Goal: Communication & Community: Answer question/provide support

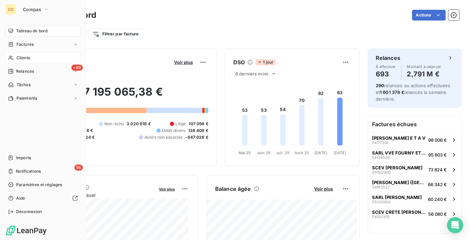
click at [22, 57] on span "Clients" at bounding box center [22, 58] width 13 height 6
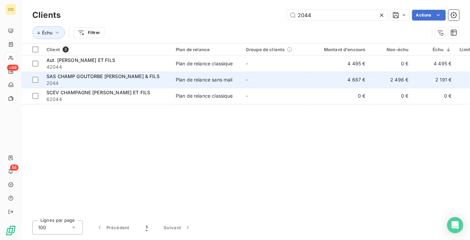
type input "2044"
click at [76, 79] on div "SAS CHAMP GOUTORBE [PERSON_NAME] & FILS" at bounding box center [106, 76] width 121 height 7
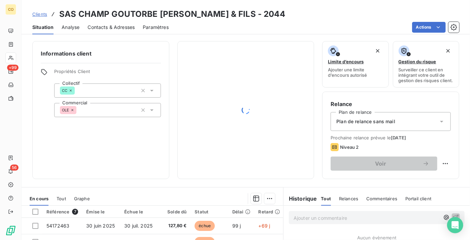
click at [104, 28] on span "Contacts & Adresses" at bounding box center [111, 27] width 47 height 7
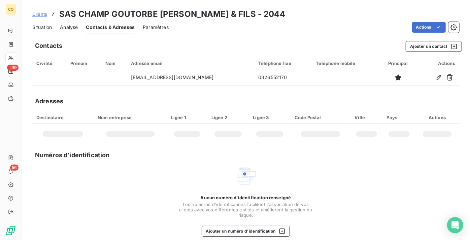
click at [436, 80] on icon "button" at bounding box center [439, 77] width 7 height 7
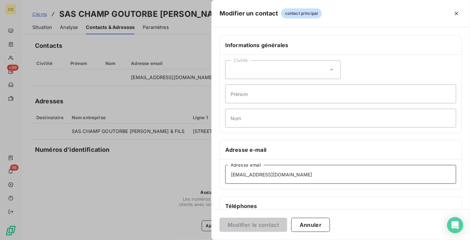
drag, startPoint x: 324, startPoint y: 173, endPoint x: 84, endPoint y: 146, distance: 241.6
click at [84, 240] on div "Modifier un contact contact principal Informations générales Civilité Prénom No…" at bounding box center [235, 240] width 470 height 0
paste input "ompta."
type input "[EMAIL_ADDRESS][DOMAIN_NAME]"
click at [253, 225] on button "Modifier le contact" at bounding box center [254, 225] width 68 height 14
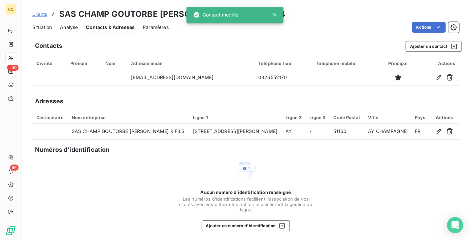
click at [41, 25] on span "Situation" at bounding box center [42, 27] width 20 height 7
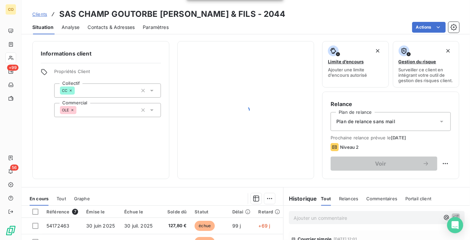
click at [45, 10] on div "Clients SAS CHAMP GOUTORBE [PERSON_NAME] & FILS - 2044" at bounding box center [158, 14] width 253 height 12
click at [43, 11] on span "Clients" at bounding box center [39, 13] width 15 height 5
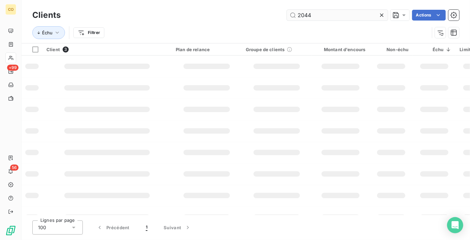
click at [328, 19] on input "2044" at bounding box center [337, 15] width 101 height 11
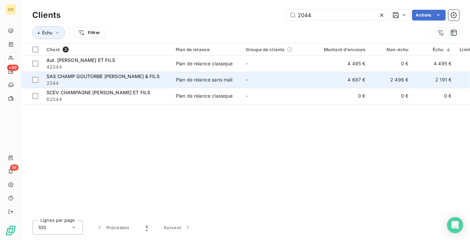
click at [82, 82] on span "2044" at bounding box center [106, 83] width 121 height 7
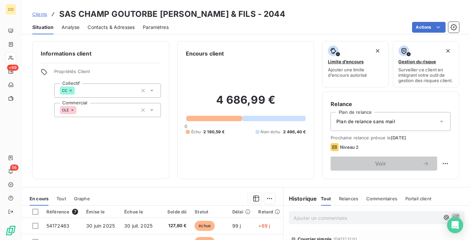
click at [421, 23] on html "CO +99 56 Clients SAS CHAMP GOUTORBE [PERSON_NAME] & FILS - 2044 Situation Anal…" at bounding box center [235, 120] width 470 height 240
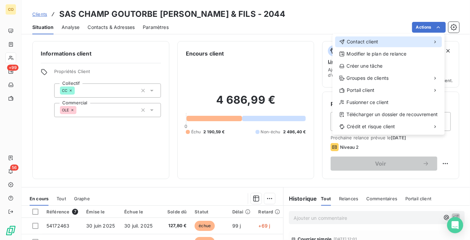
click at [377, 36] on div "Contact client" at bounding box center [388, 41] width 107 height 11
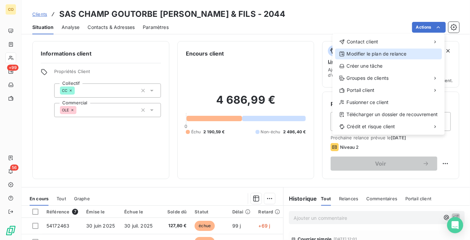
click at [387, 56] on div "Modifier le plan de relance" at bounding box center [388, 53] width 107 height 11
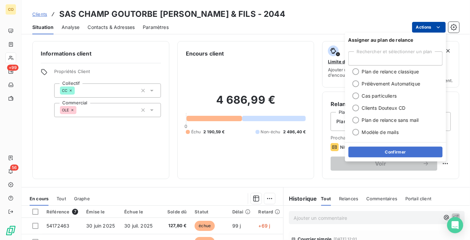
click at [420, 25] on html "CO +99 56 Clients SAS CHAMP GOUTORBE [PERSON_NAME] & FILS - 2044 Situation Anal…" at bounding box center [235, 120] width 470 height 240
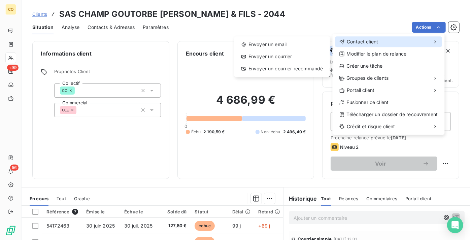
click at [370, 39] on span "Contact client" at bounding box center [362, 41] width 31 height 7
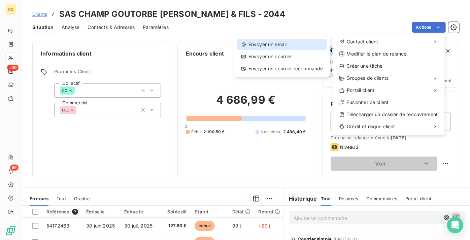
click at [279, 42] on div "Envoyer un email" at bounding box center [282, 44] width 90 height 11
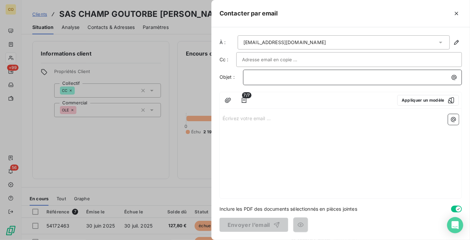
click at [285, 77] on p "﻿" at bounding box center [354, 77] width 211 height 8
click at [278, 119] on p "Écrivez votre email ... ﻿" at bounding box center [341, 118] width 236 height 8
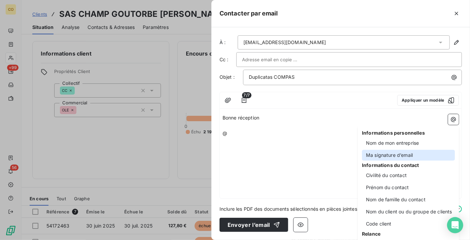
click at [405, 154] on div "Ma signature d’email" at bounding box center [408, 155] width 93 height 11
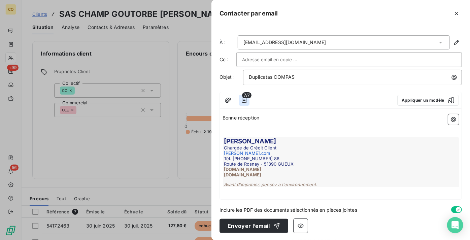
click at [244, 100] on icon "button" at bounding box center [244, 100] width 7 height 7
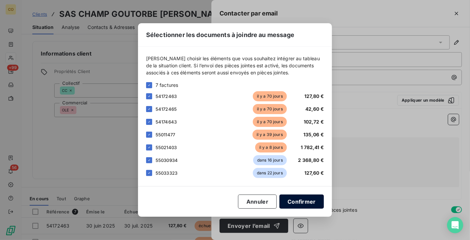
click at [299, 201] on button "Confirmer" at bounding box center [301, 202] width 44 height 14
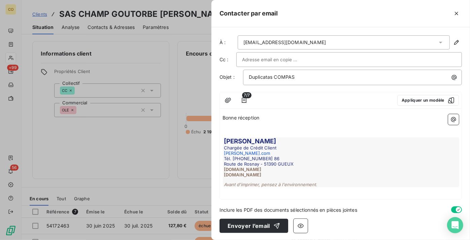
click at [371, 106] on div "7/7 Appliquer un modèle" at bounding box center [341, 100] width 242 height 16
click at [272, 120] on p "Bonne réception" at bounding box center [341, 118] width 236 height 8
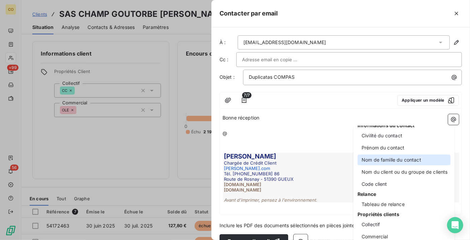
scroll to position [44, 0]
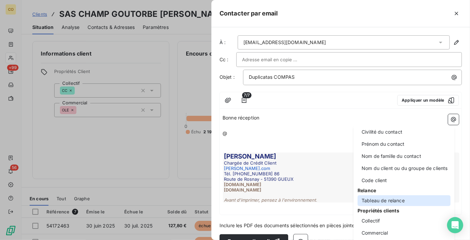
click at [402, 202] on div "Tableau de relance" at bounding box center [404, 200] width 93 height 11
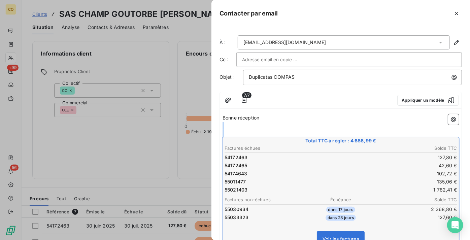
drag, startPoint x: 257, startPoint y: 131, endPoint x: 289, endPoint y: 206, distance: 81.0
click at [289, 206] on div "Bonne réception ﻿ ﻿ Total TTC à régler : 4 686,99 € Factures échues Solde TTC 5…" at bounding box center [341, 225] width 236 height 223
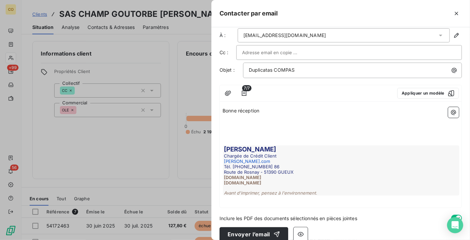
scroll to position [14, 0]
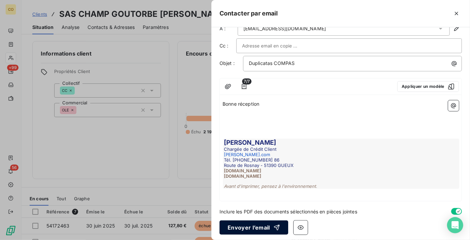
click at [254, 228] on button "Envoyer l’email" at bounding box center [254, 228] width 69 height 14
